Goal: Book appointment/travel/reservation

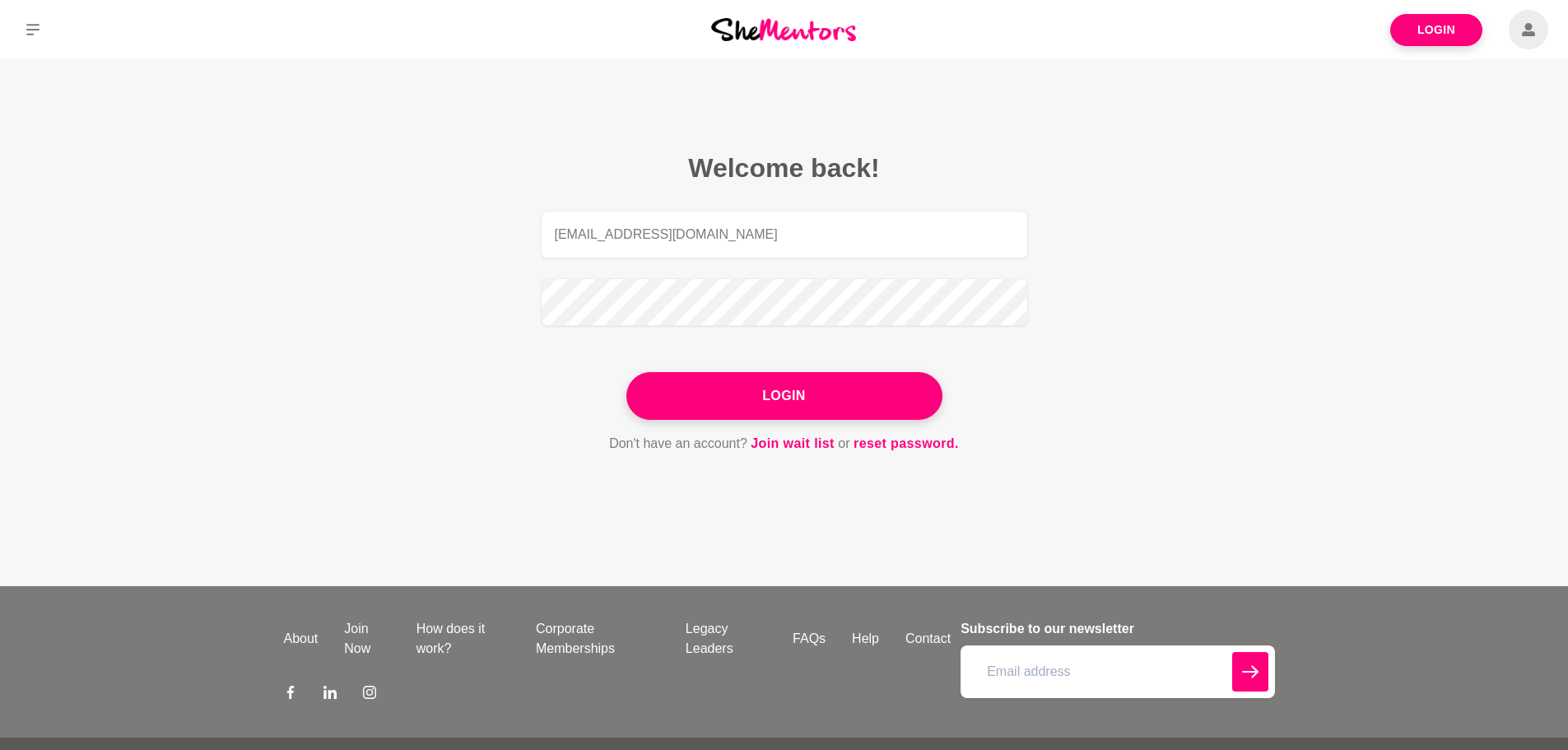
click at [1452, 38] on link "Login" at bounding box center [1436, 30] width 92 height 32
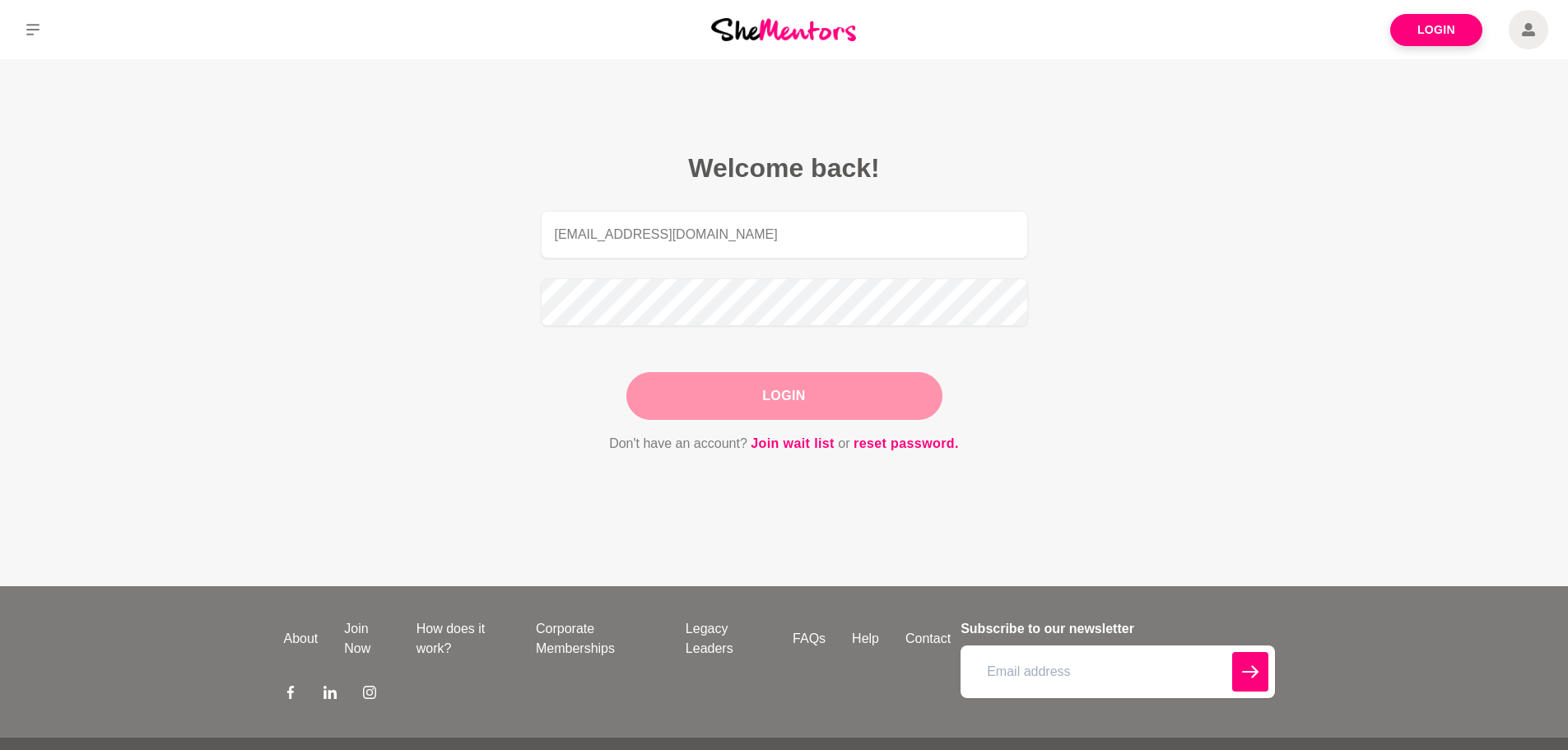
click at [767, 378] on button "Login" at bounding box center [784, 396] width 316 height 47
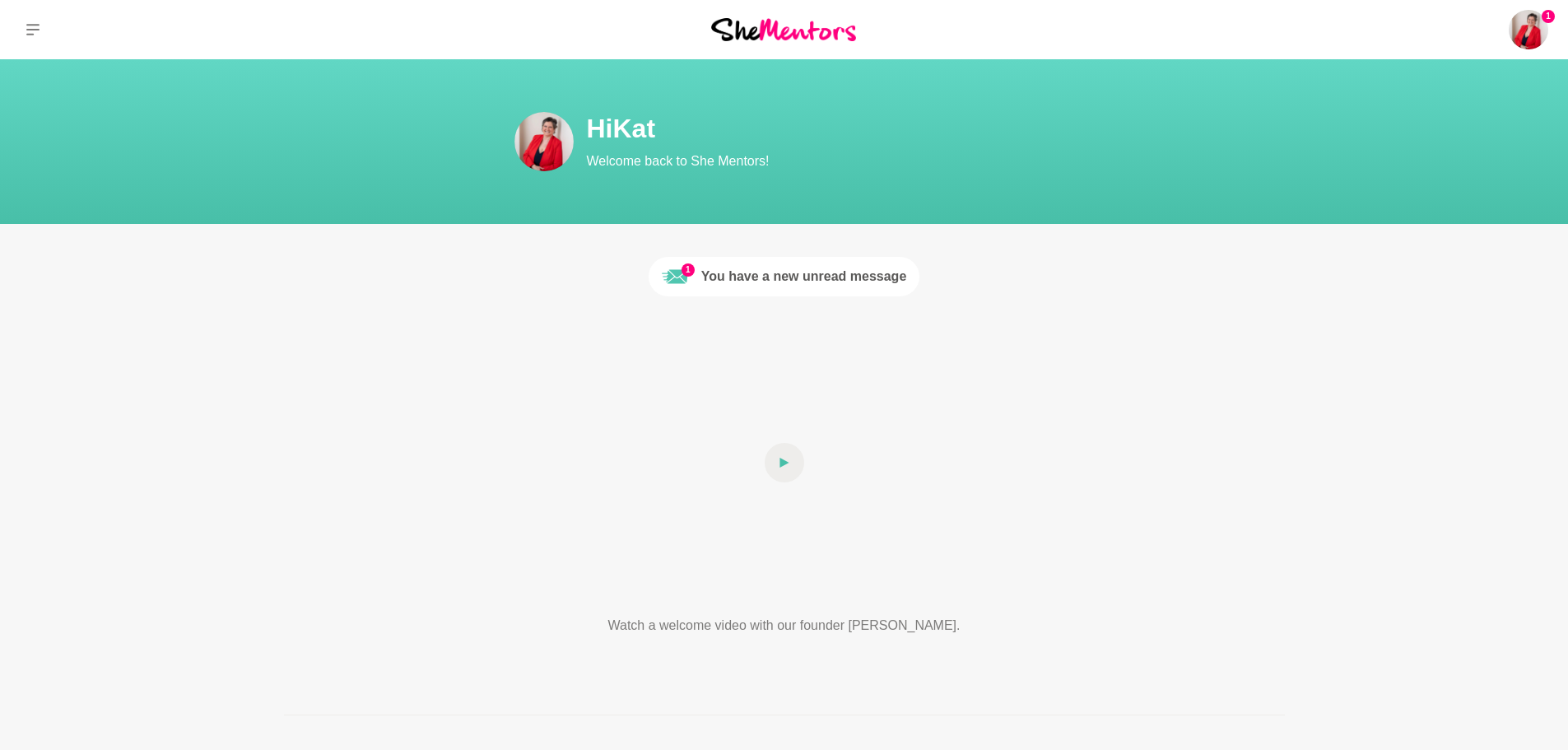
click at [778, 275] on div "You have a new unread message" at bounding box center [804, 276] width 206 height 19
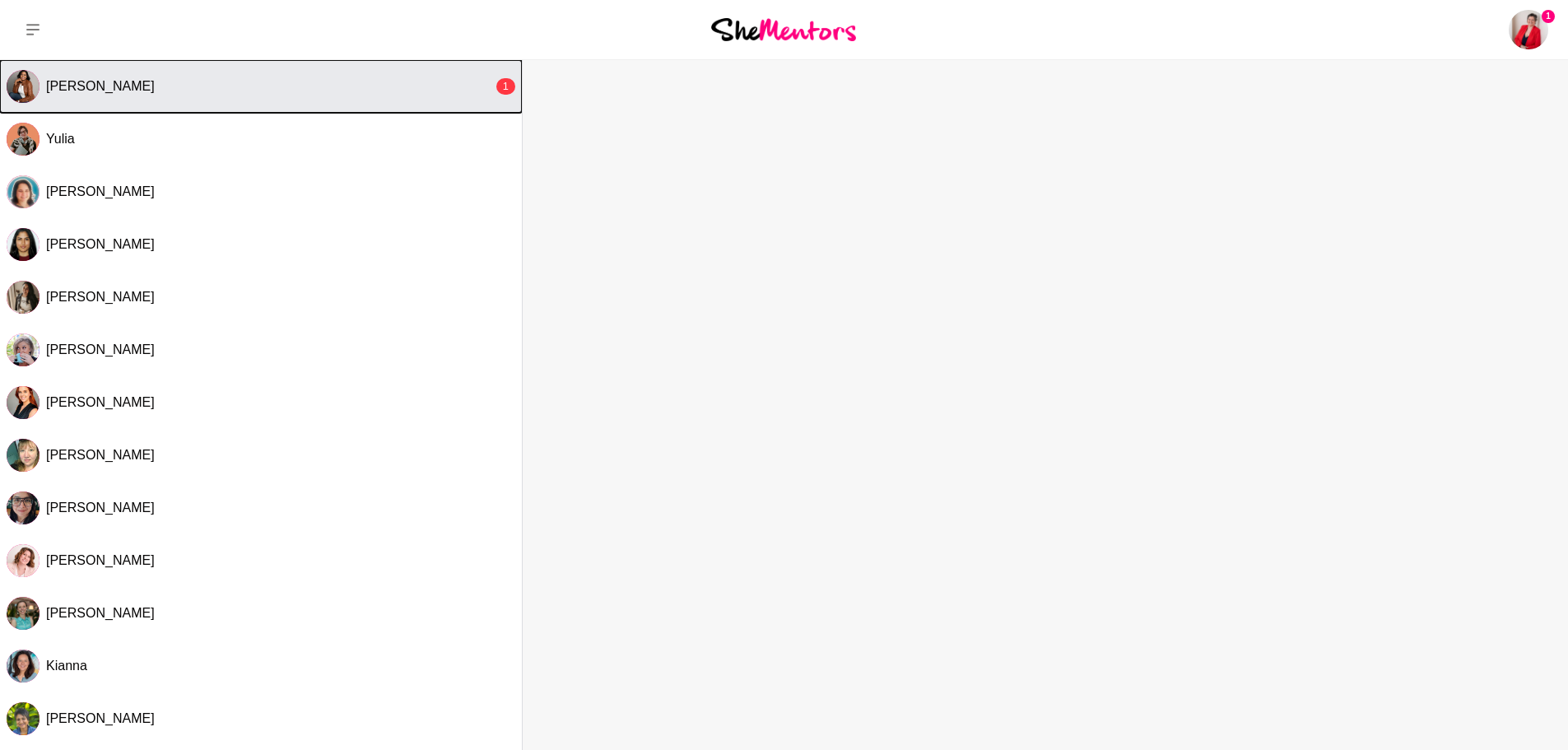
click at [208, 93] on div "[PERSON_NAME]" at bounding box center [269, 86] width 447 height 17
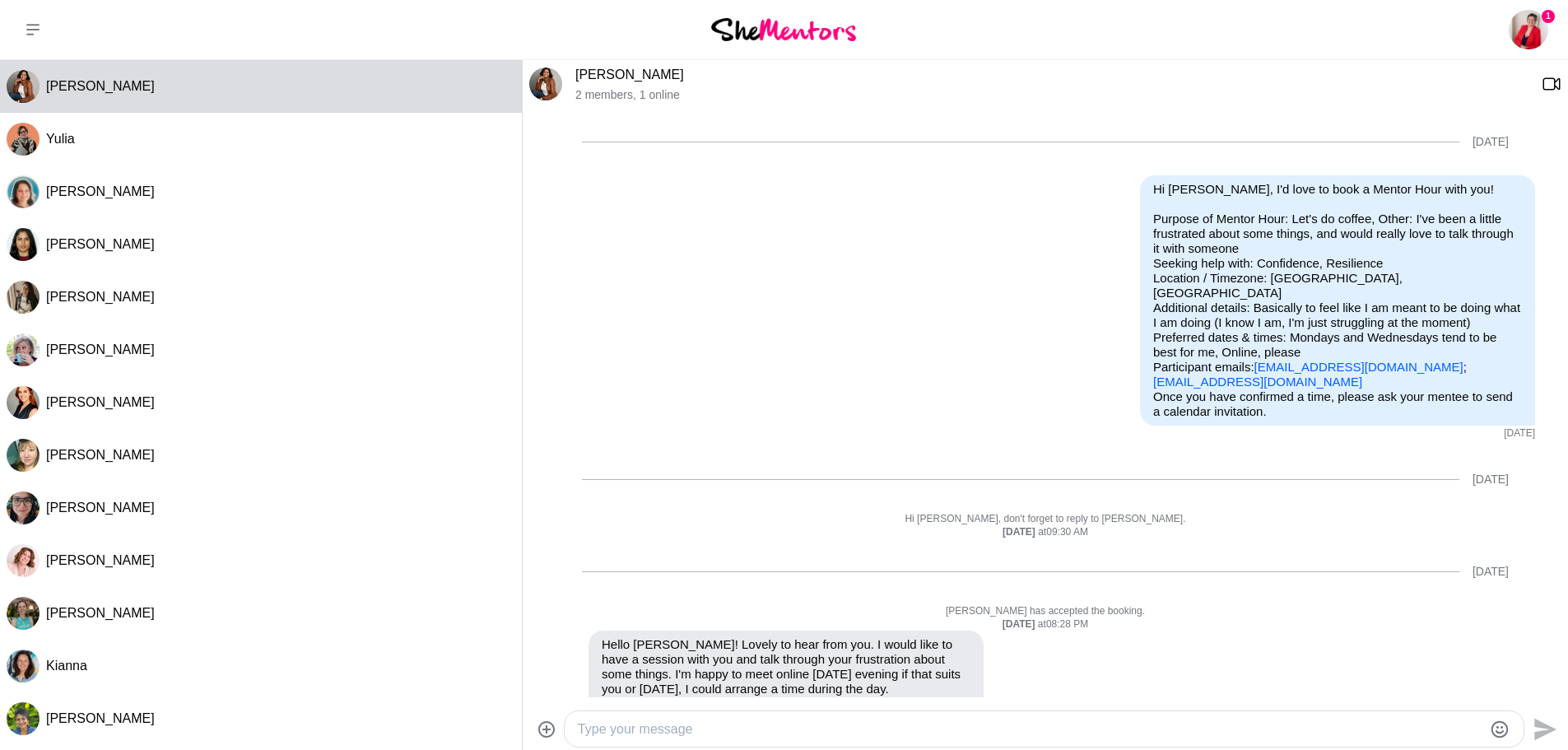
scroll to position [1041, 0]
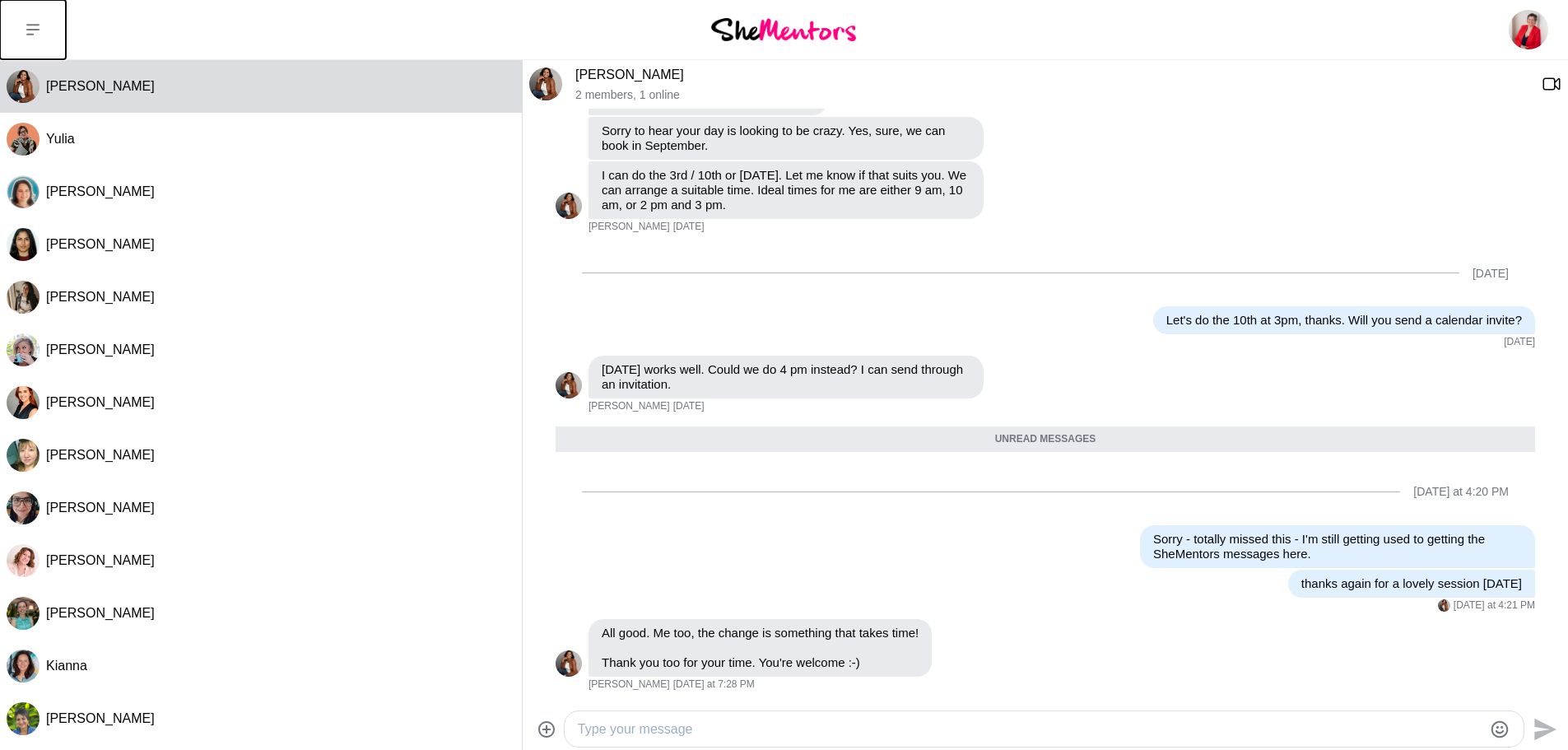
click at [30, 33] on icon at bounding box center [33, 29] width 13 height 13
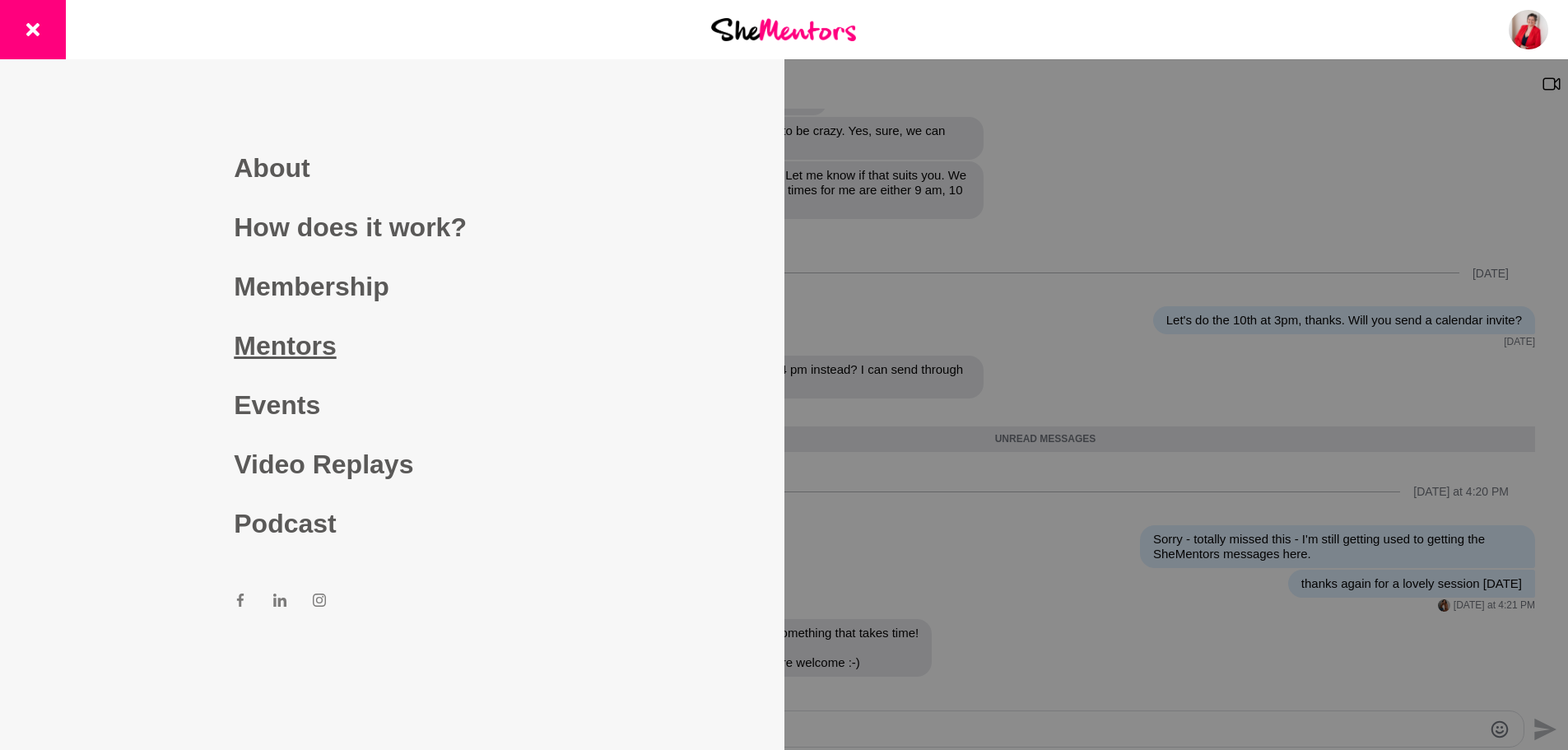
click at [325, 339] on link "Mentors" at bounding box center [391, 345] width 316 height 59
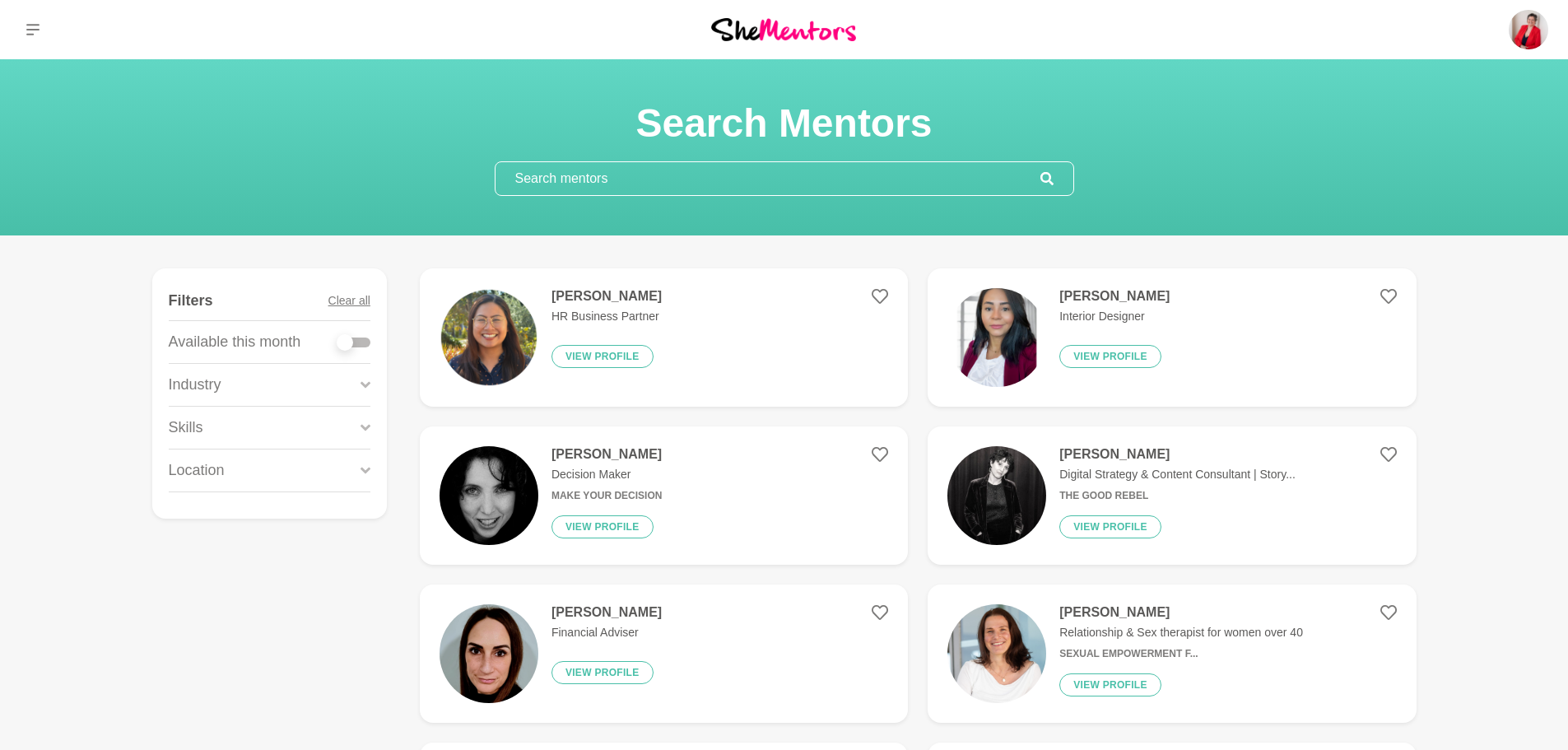
click at [598, 186] on input "text" at bounding box center [768, 178] width 545 height 33
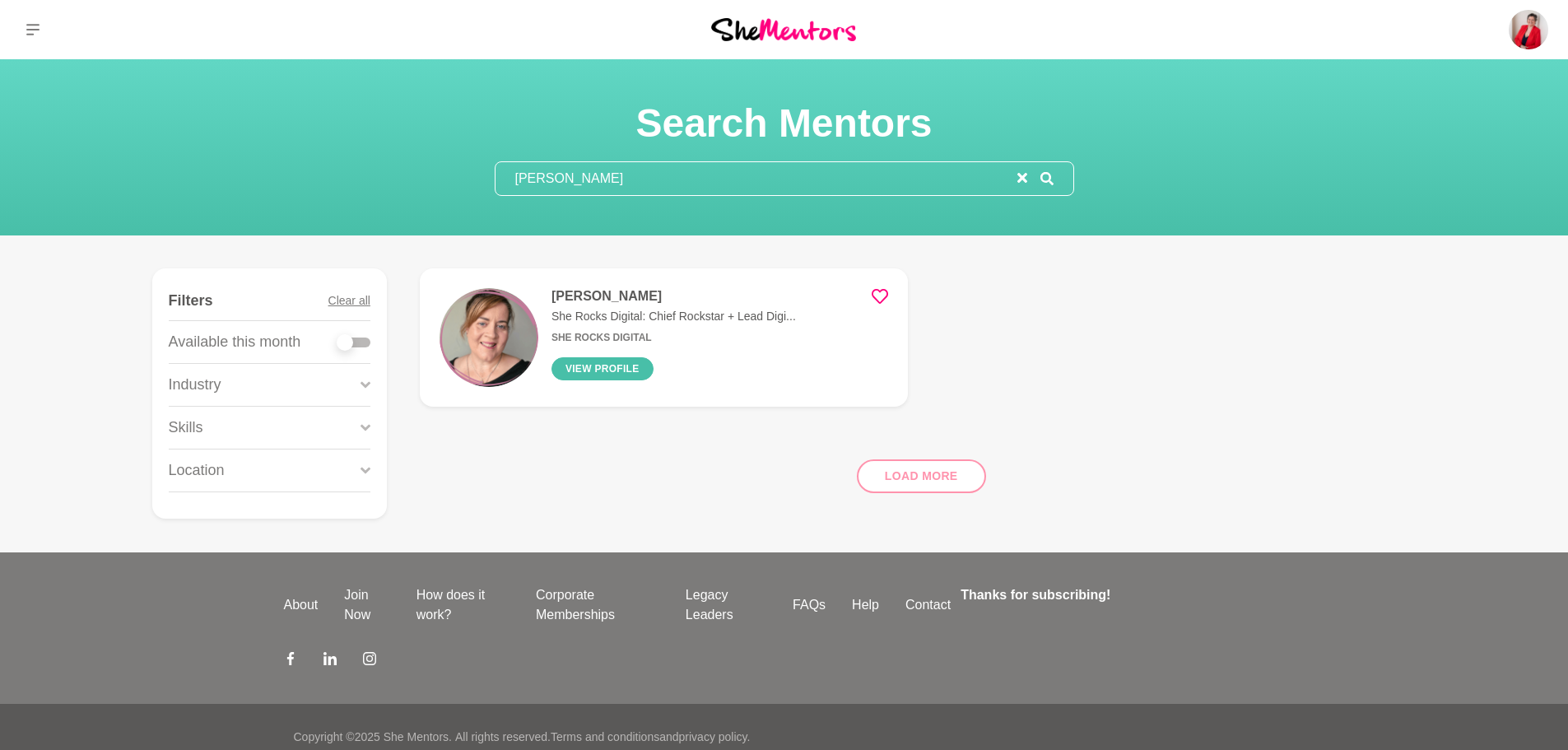
type input "[PERSON_NAME]"
click at [587, 360] on button "View profile" at bounding box center [602, 368] width 102 height 23
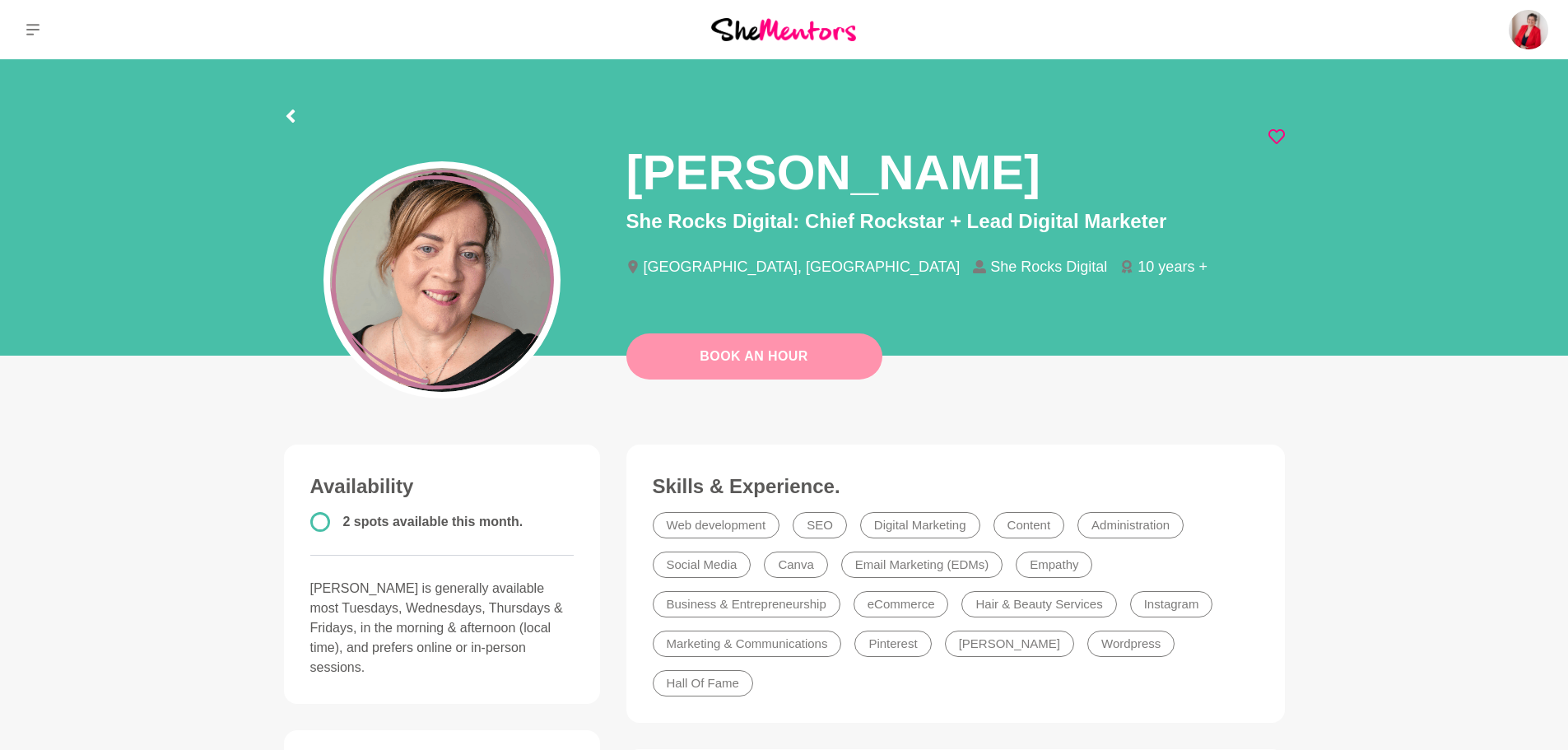
click at [718, 368] on link "Book An Hour" at bounding box center [754, 356] width 256 height 46
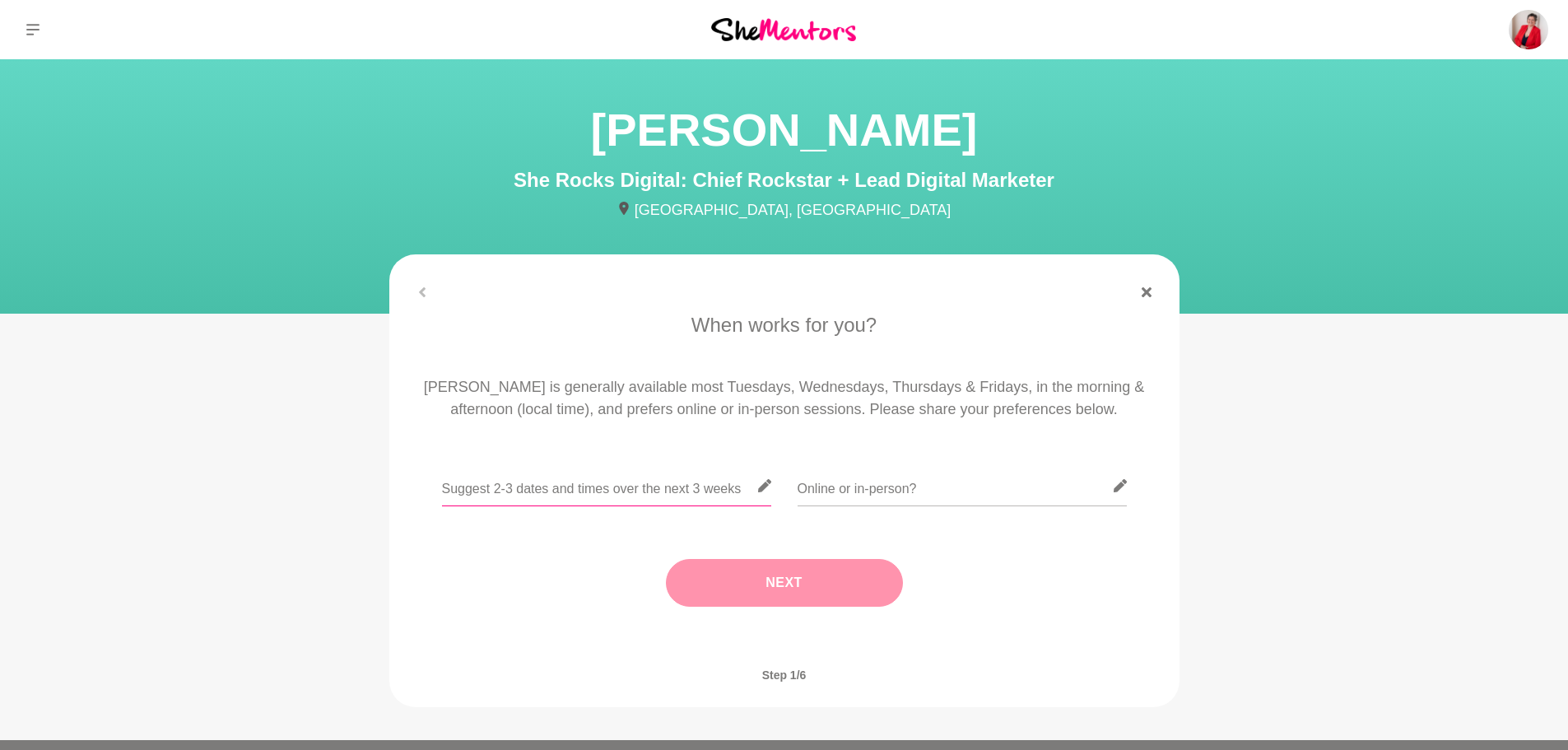
click at [521, 488] on input "text" at bounding box center [607, 486] width 329 height 40
type input "[DATE] and [DATE] afternoons tend to be bests for me"
click at [857, 499] on input "text" at bounding box center [962, 486] width 329 height 40
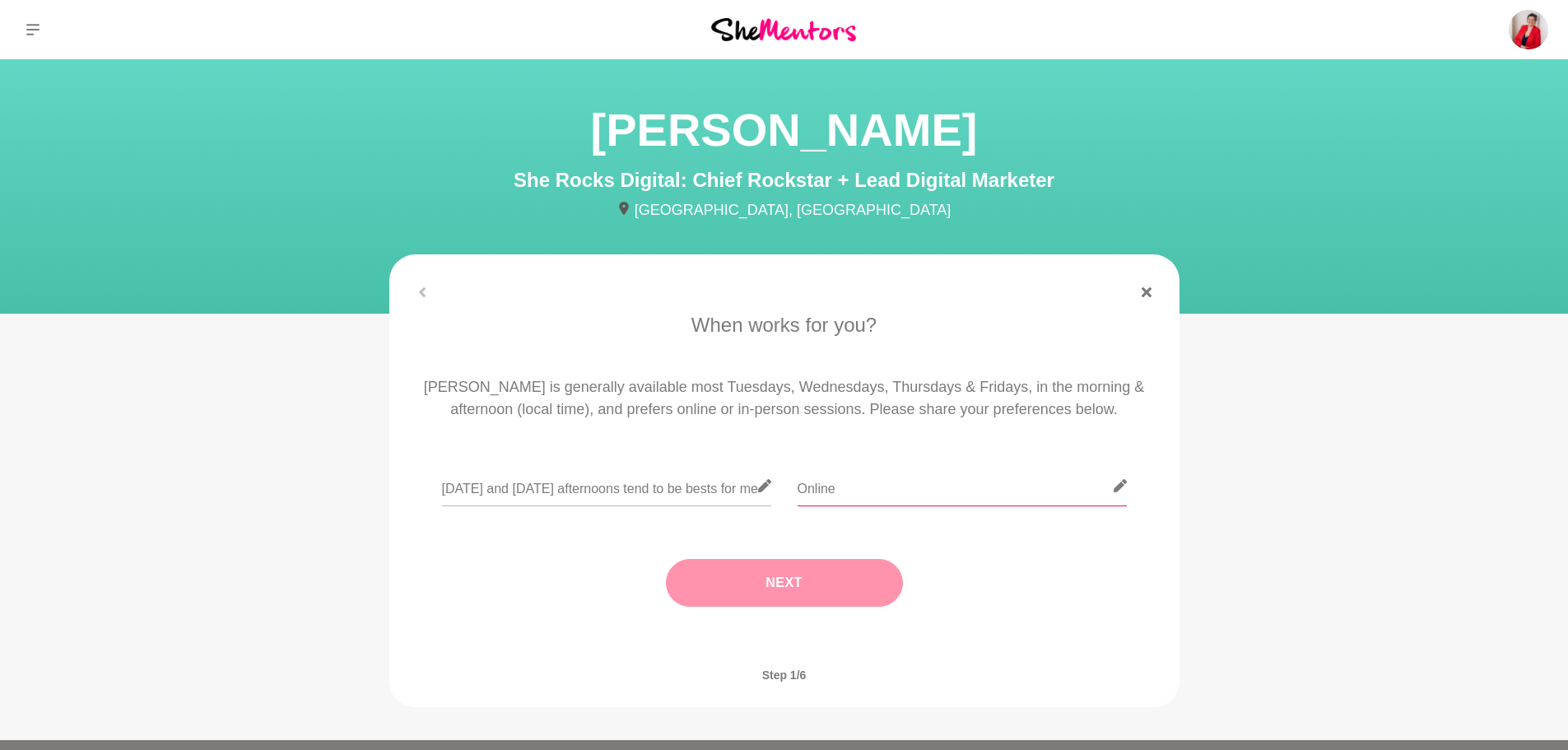
type input "Online"
click at [782, 571] on button "Next" at bounding box center [784, 582] width 237 height 47
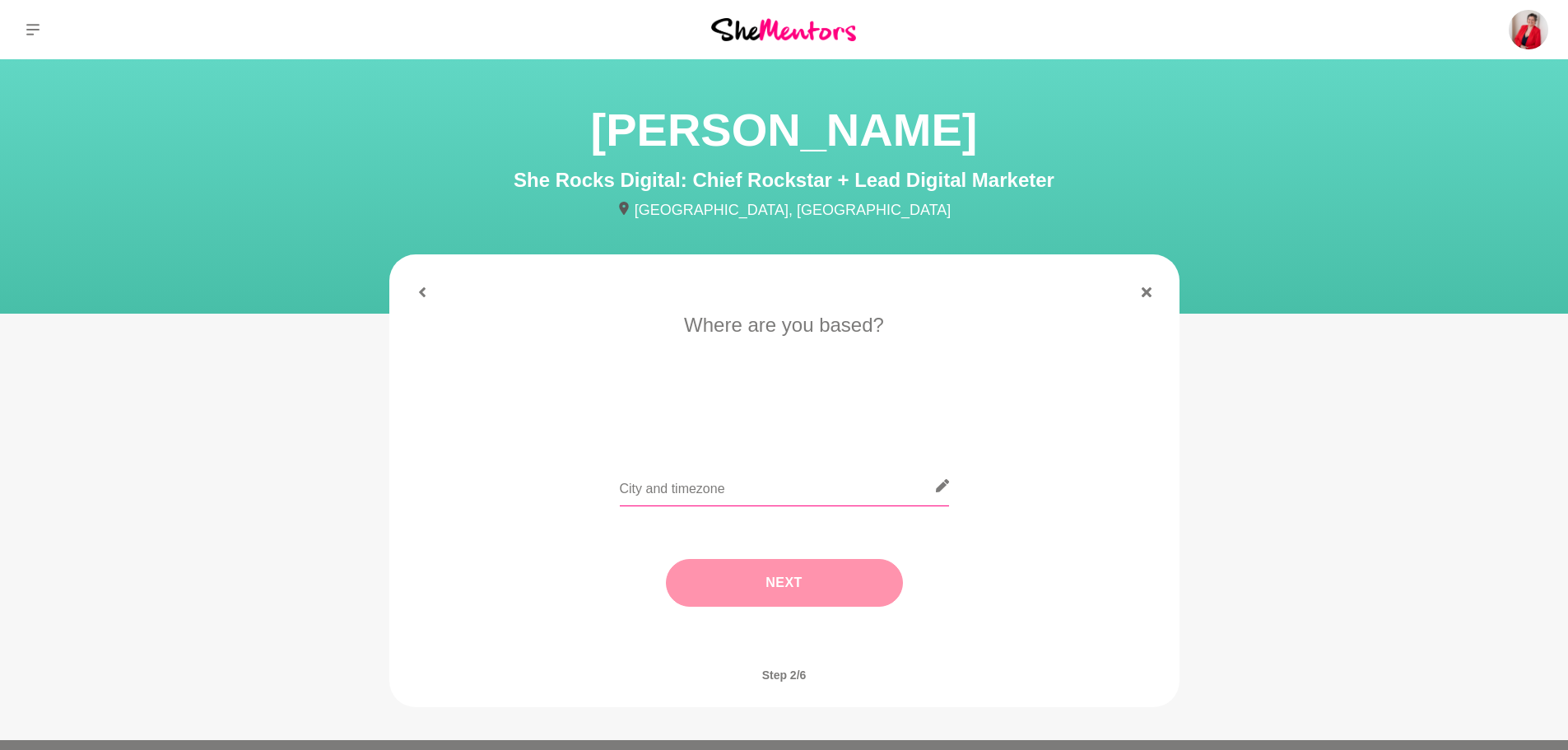
click at [679, 484] on input "text" at bounding box center [784, 486] width 329 height 40
type input "Adelaide ACST"
click at [754, 579] on button "Next" at bounding box center [784, 582] width 237 height 47
click at [829, 416] on li "I need tips" at bounding box center [850, 417] width 84 height 26
click at [769, 586] on button "Next" at bounding box center [784, 582] width 237 height 47
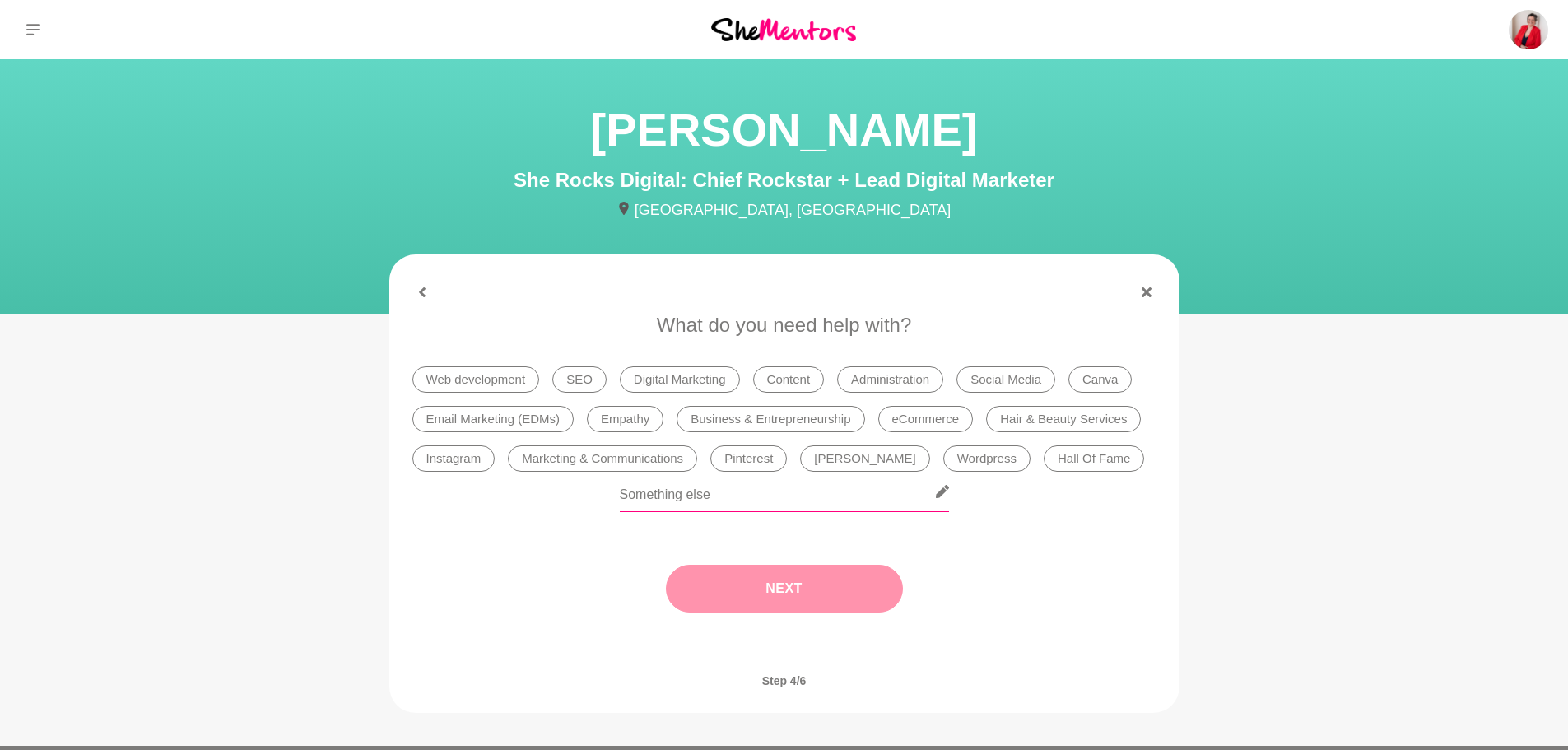
click at [746, 503] on input "text" at bounding box center [784, 492] width 329 height 40
type input "Eventbrite & Zapier"
click at [775, 585] on button "Next" at bounding box center [784, 588] width 237 height 47
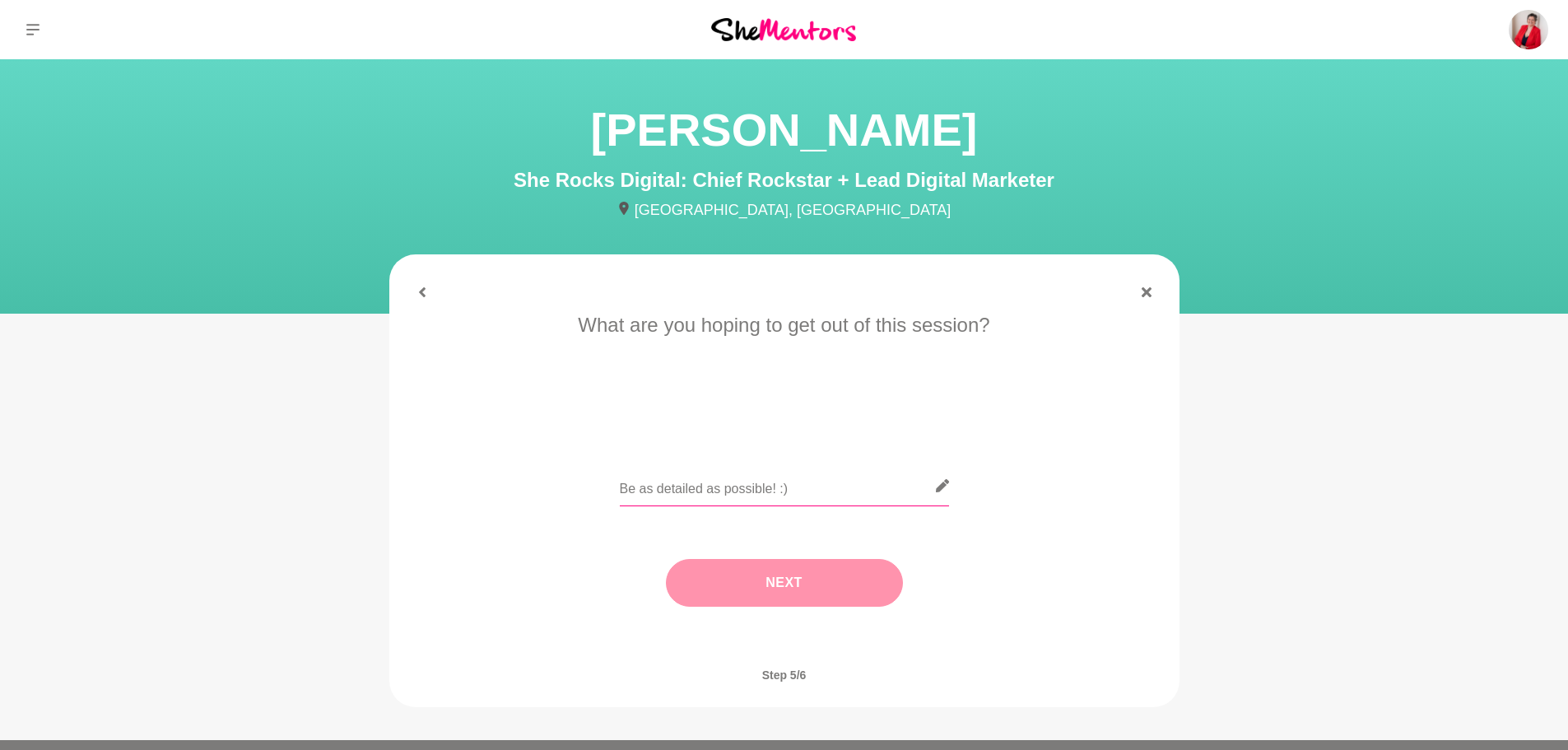
click at [785, 503] on input "text" at bounding box center [784, 486] width 329 height 40
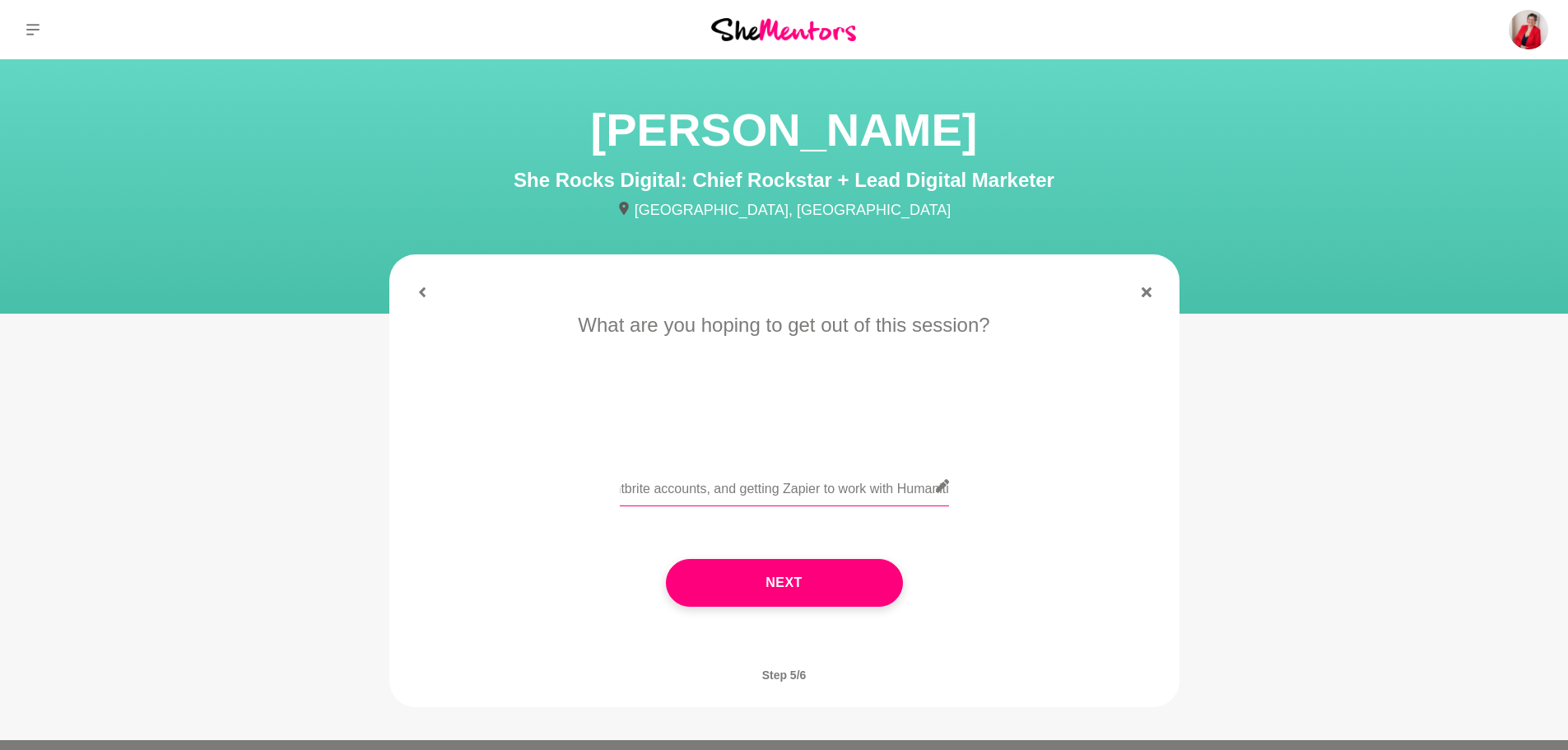
scroll to position [0, 237]
type input "Some help sorting out my multiple Eventbrite accounts, and getting Zapier to wo…"
click at [754, 579] on button "Next" at bounding box center [784, 582] width 237 height 47
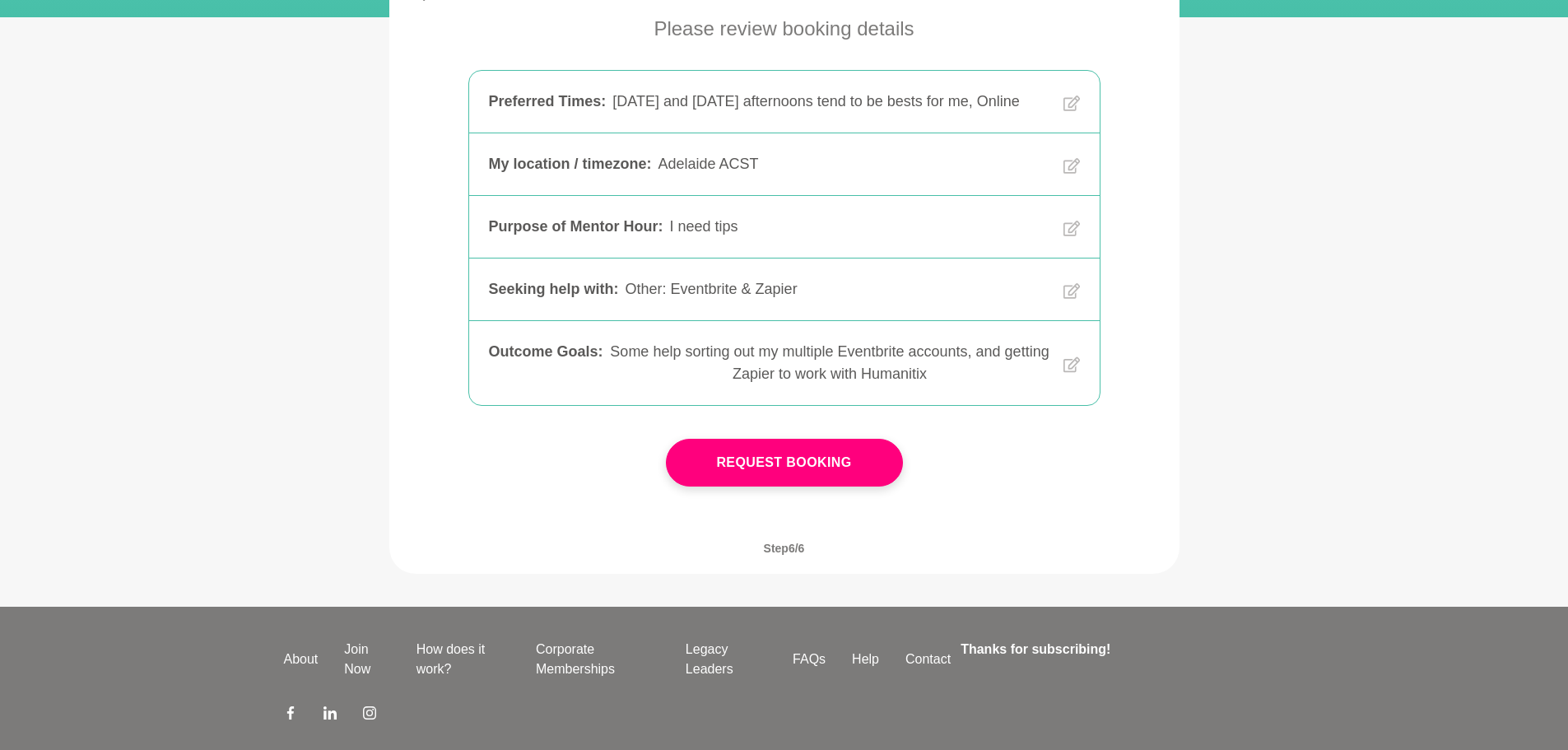
scroll to position [329, 0]
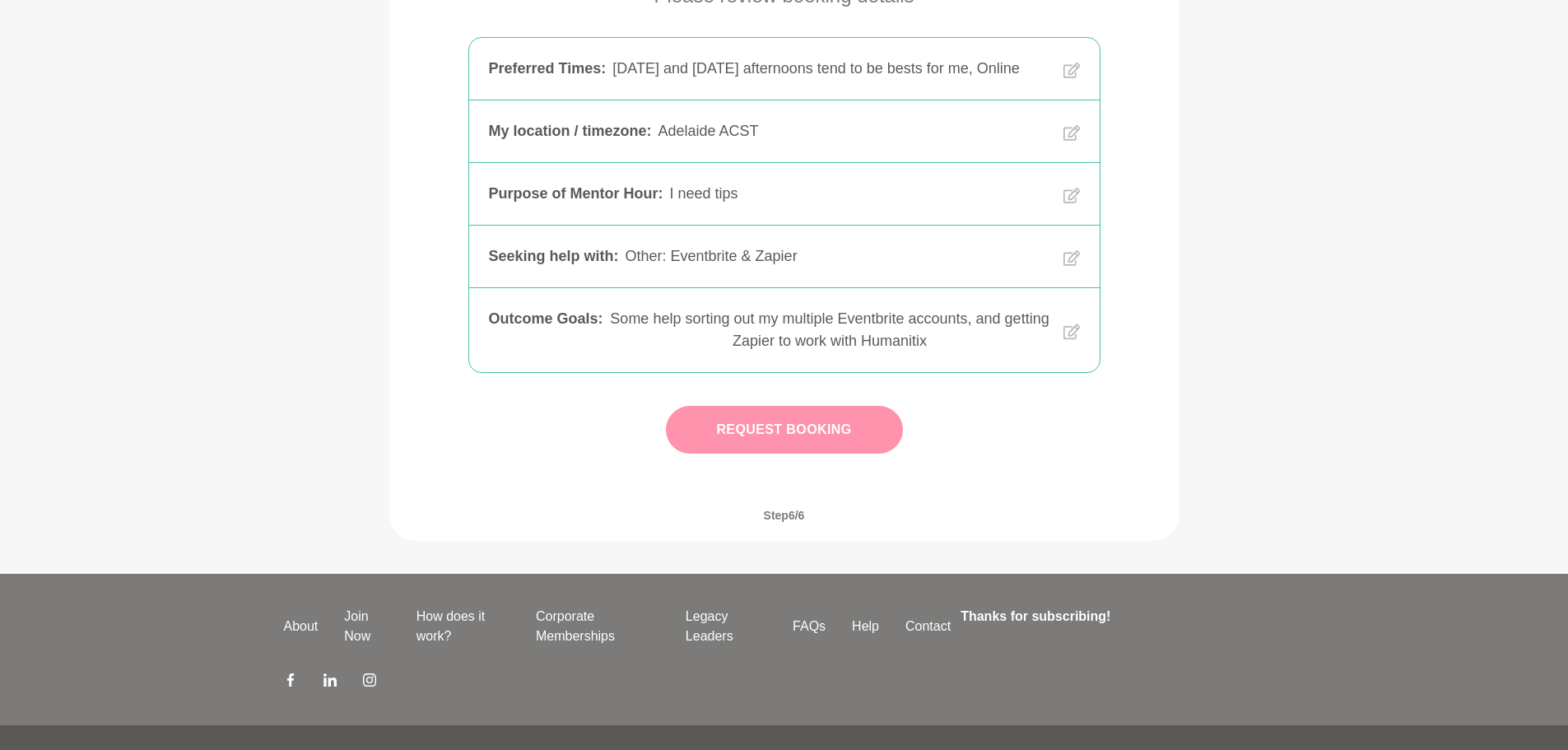
click at [768, 454] on button "Request Booking" at bounding box center [784, 429] width 237 height 47
